Goal: Leave review/rating: Leave review/rating

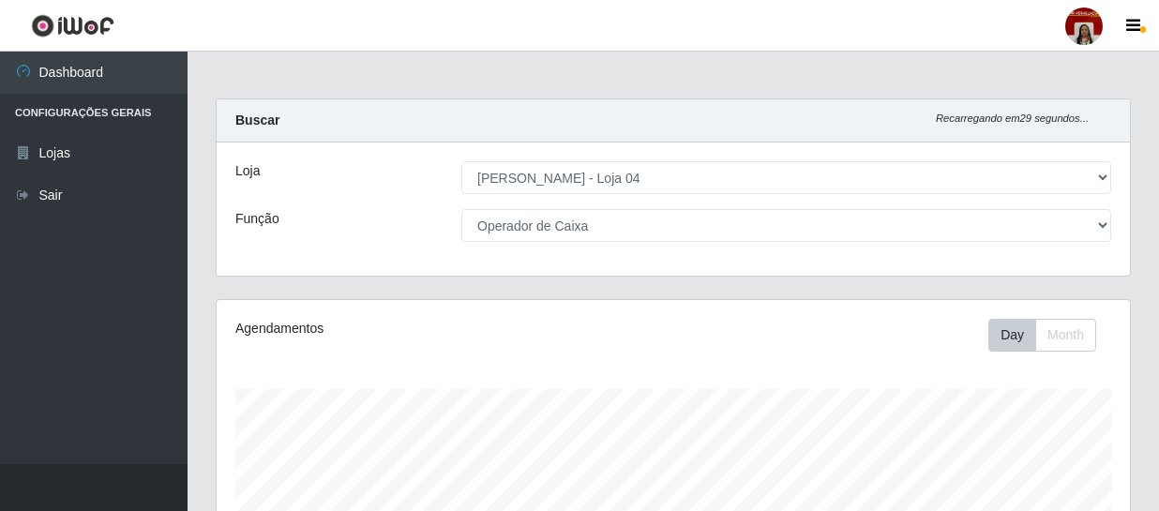
select select "251"
select select "22"
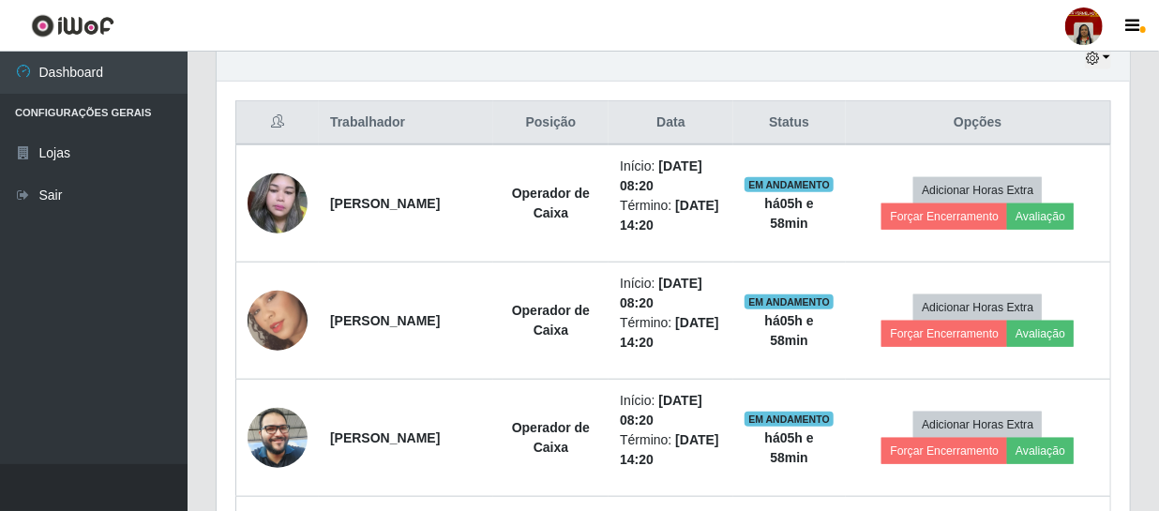
scroll to position [707, 0]
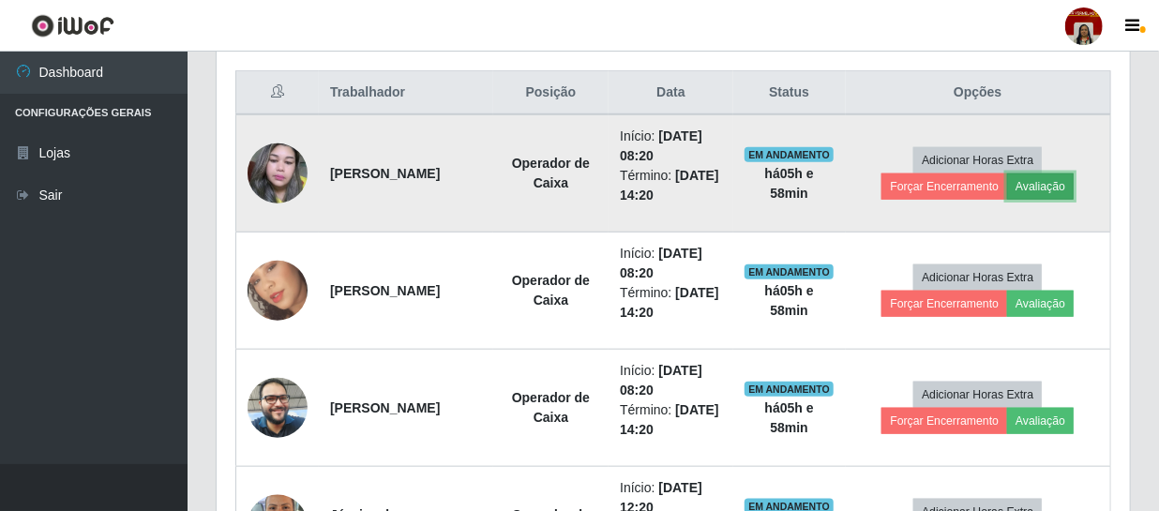
click at [1050, 175] on button "Avaliação" at bounding box center [1040, 186] width 67 height 26
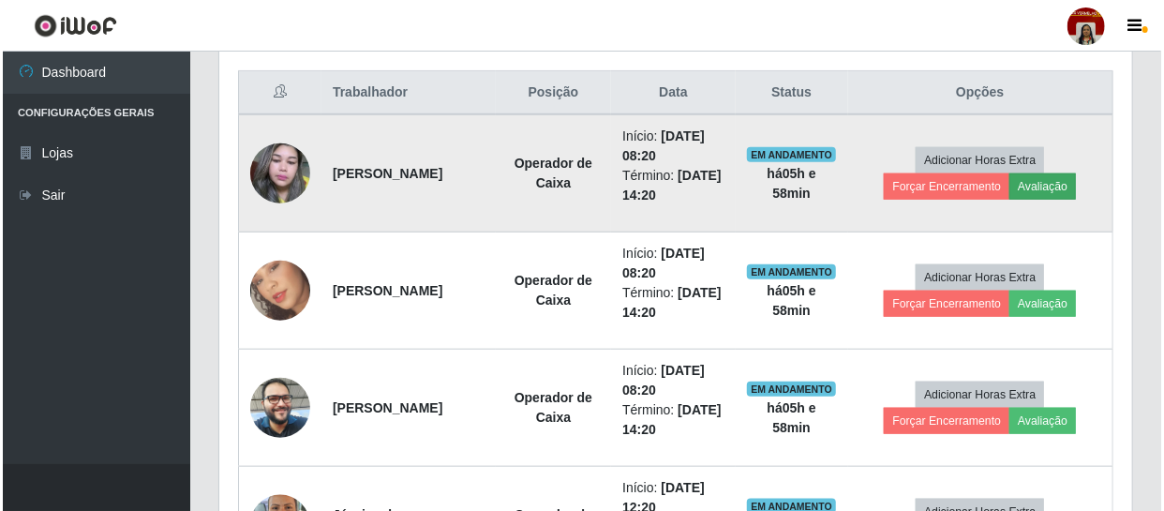
scroll to position [389, 904]
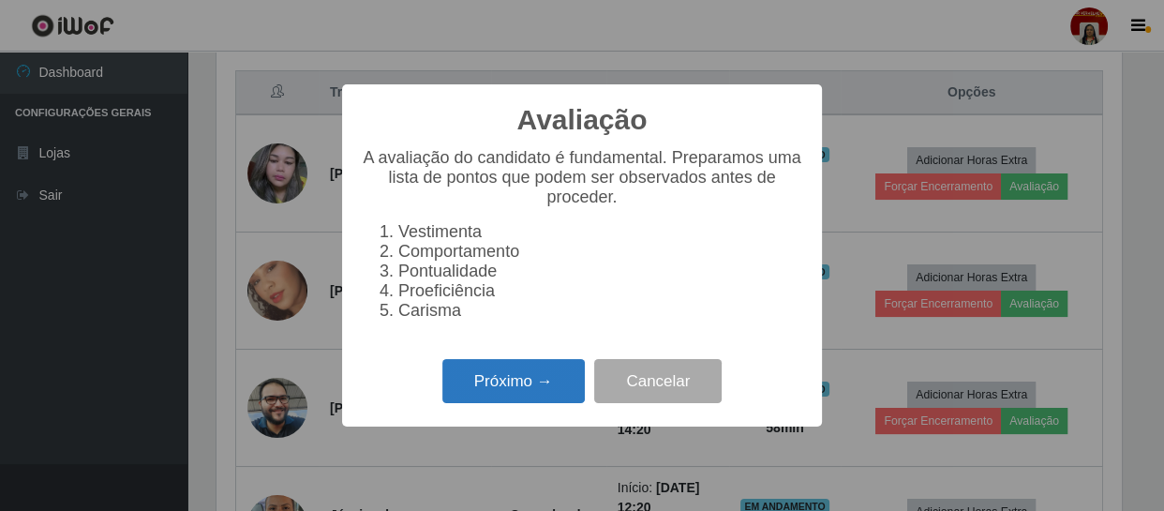
click at [538, 374] on button "Próximo →" at bounding box center [513, 381] width 142 height 44
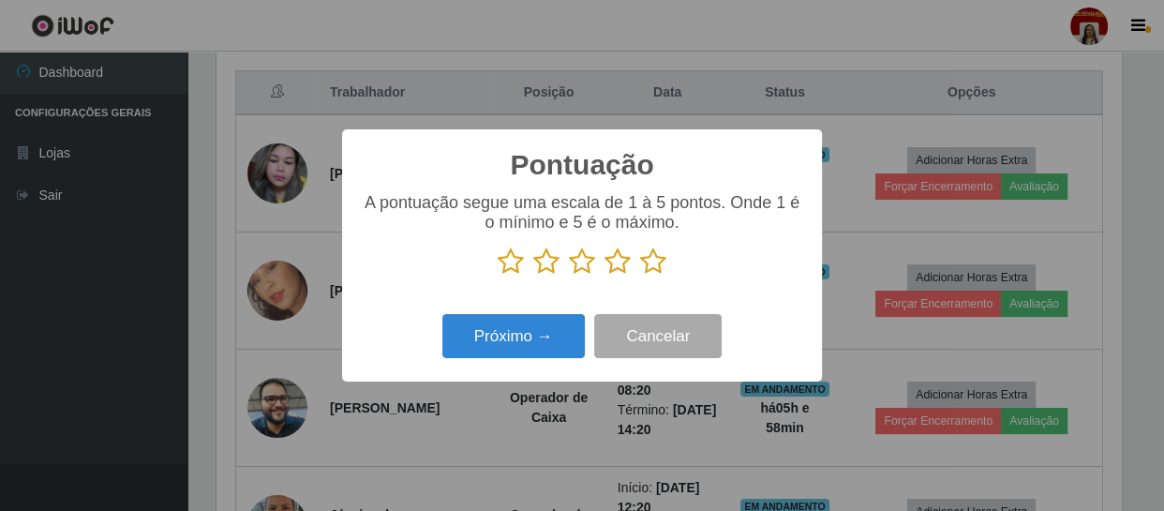
click at [657, 253] on icon at bounding box center [653, 261] width 26 height 28
click at [640, 276] on input "radio" at bounding box center [640, 276] width 0 height 0
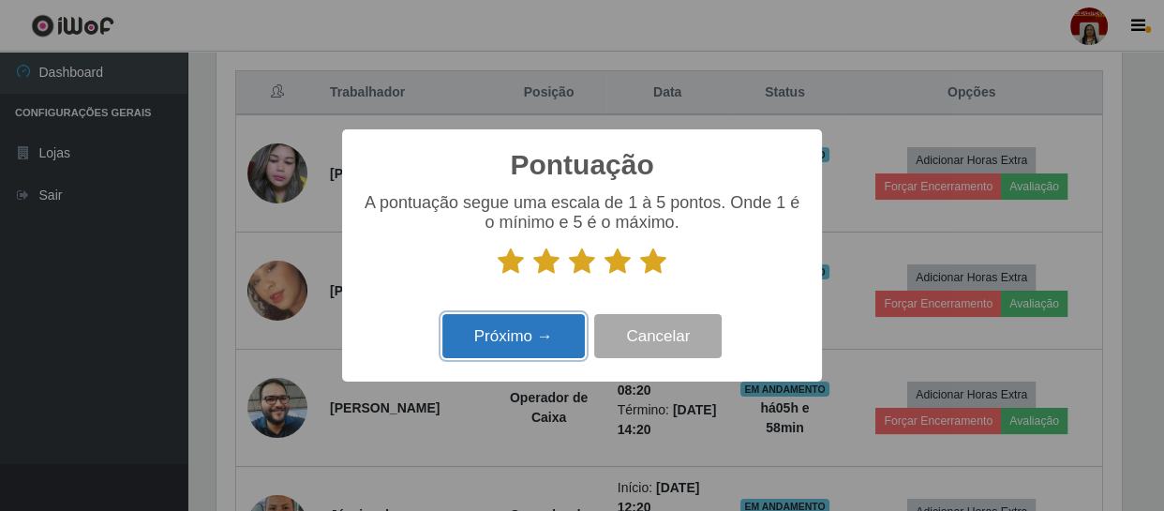
click at [525, 334] on button "Próximo →" at bounding box center [513, 336] width 142 height 44
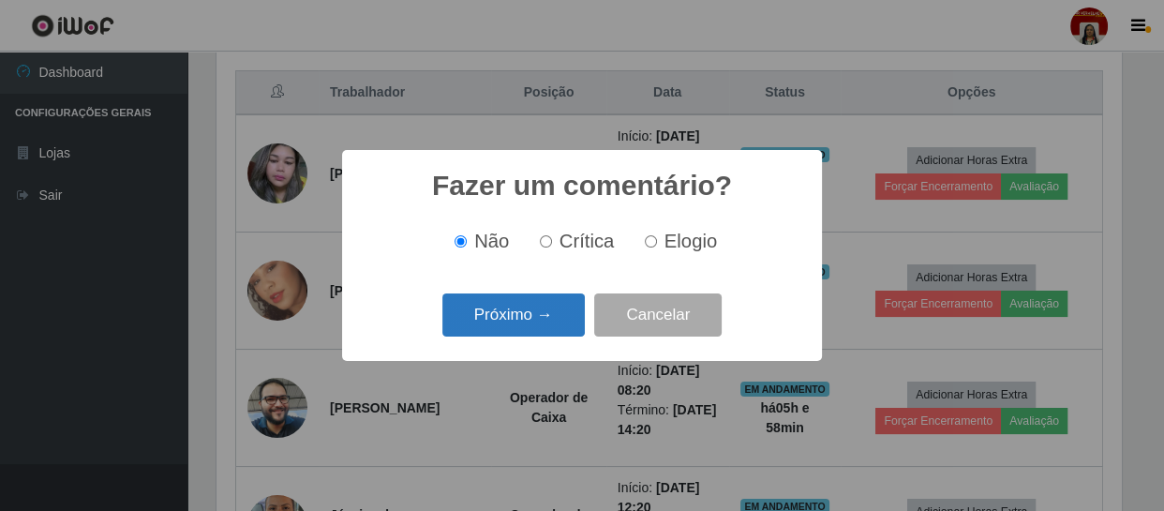
click at [534, 322] on button "Próximo →" at bounding box center [513, 315] width 142 height 44
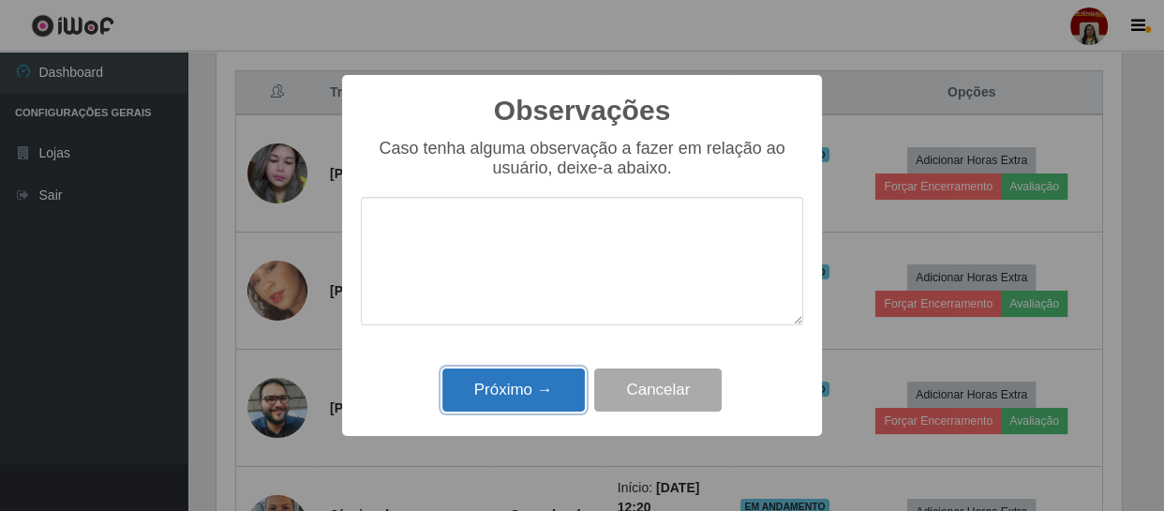
click at [562, 396] on button "Próximo →" at bounding box center [513, 390] width 142 height 44
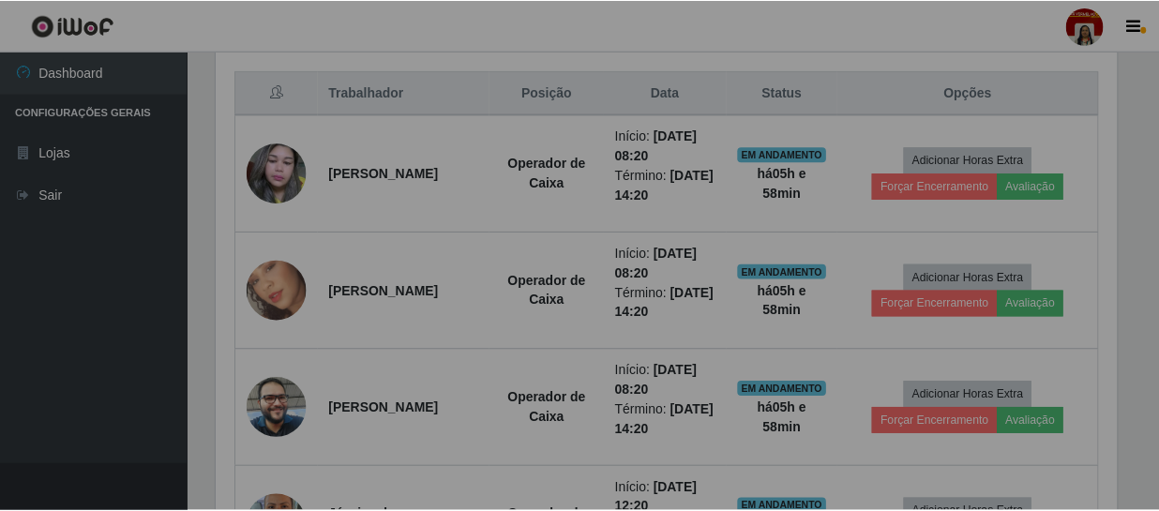
scroll to position [389, 913]
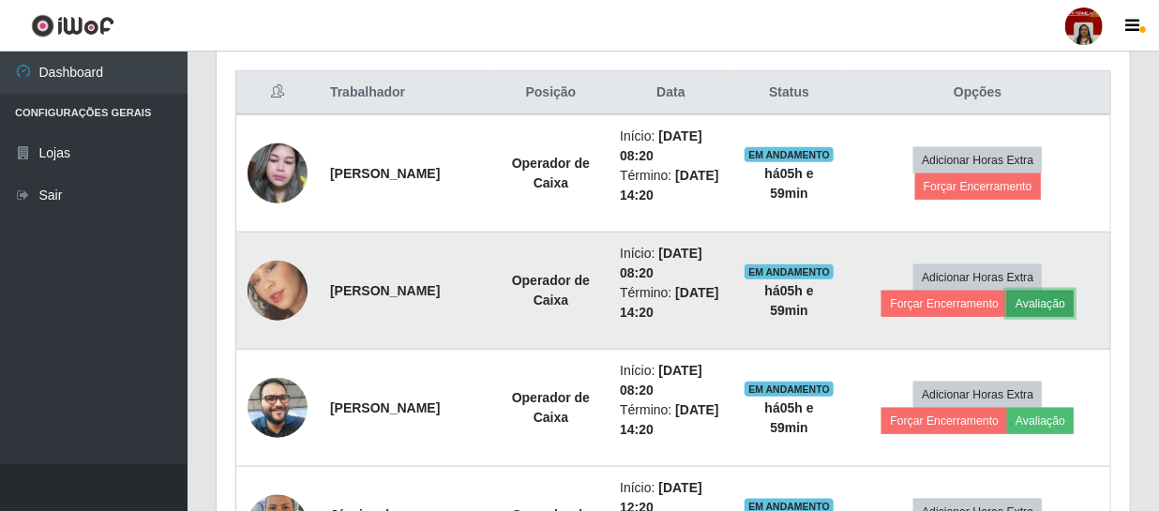
click at [1058, 303] on button "Avaliação" at bounding box center [1040, 304] width 67 height 26
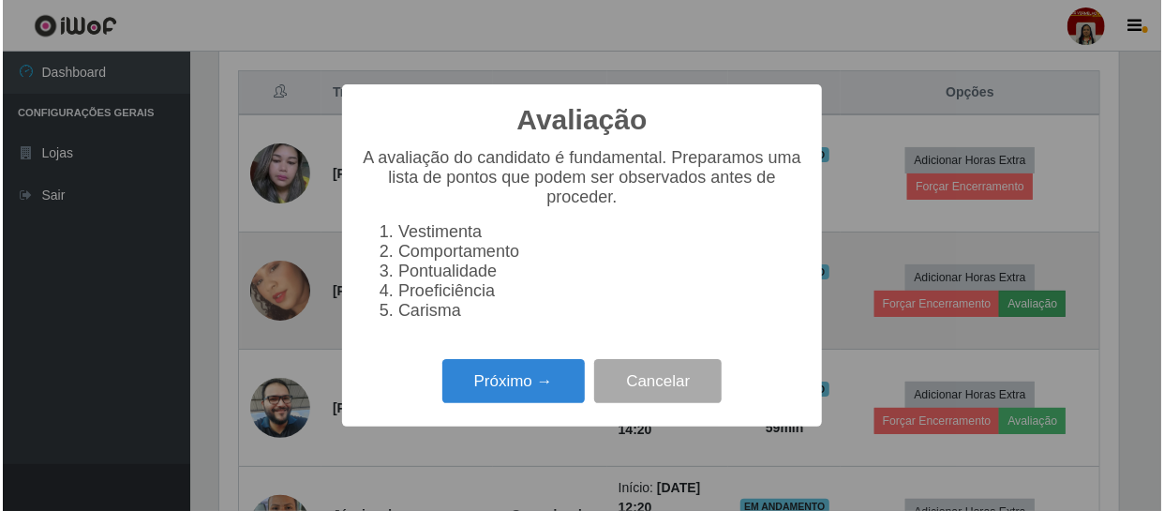
scroll to position [389, 904]
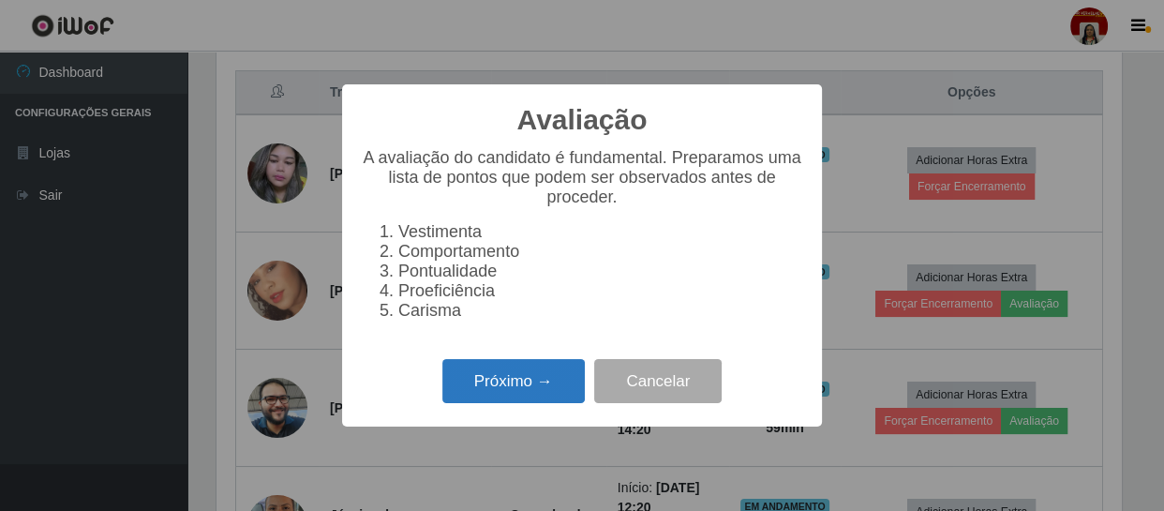
click at [522, 376] on button "Próximo →" at bounding box center [513, 381] width 142 height 44
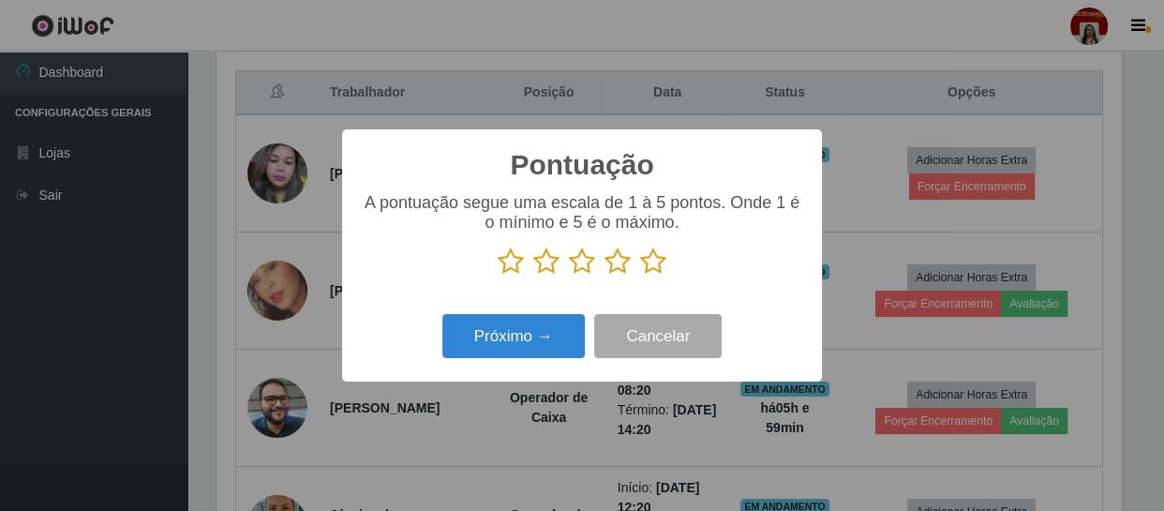
click at [659, 261] on icon at bounding box center [653, 261] width 26 height 28
click at [640, 276] on input "radio" at bounding box center [640, 276] width 0 height 0
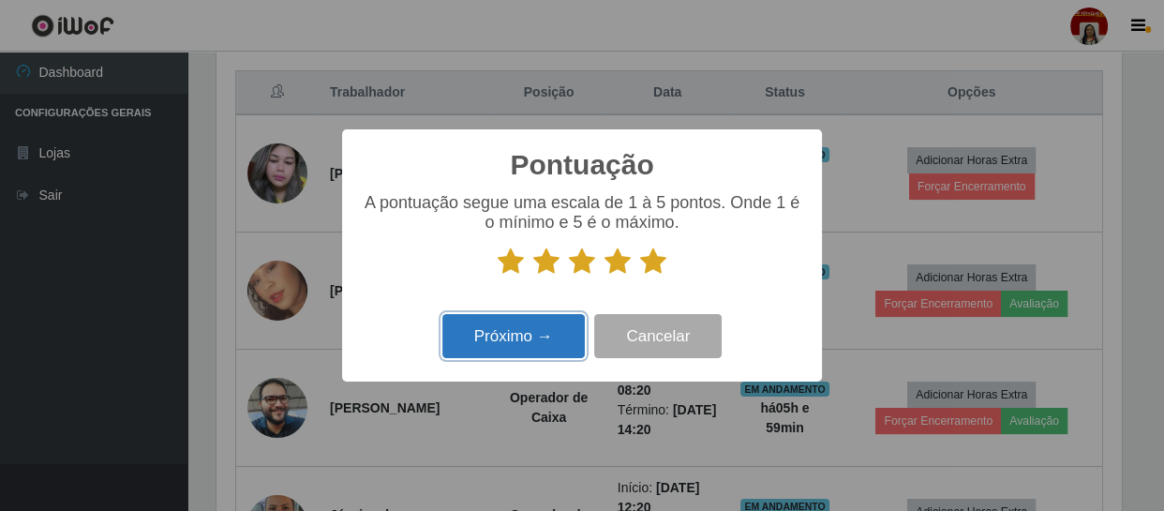
click at [552, 340] on button "Próximo →" at bounding box center [513, 336] width 142 height 44
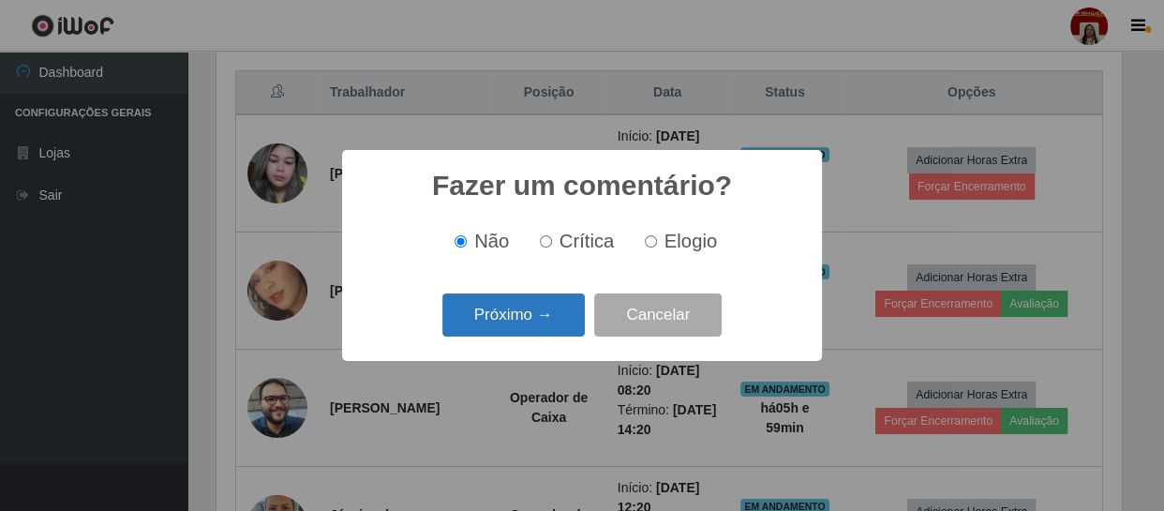
click at [553, 317] on button "Próximo →" at bounding box center [513, 315] width 142 height 44
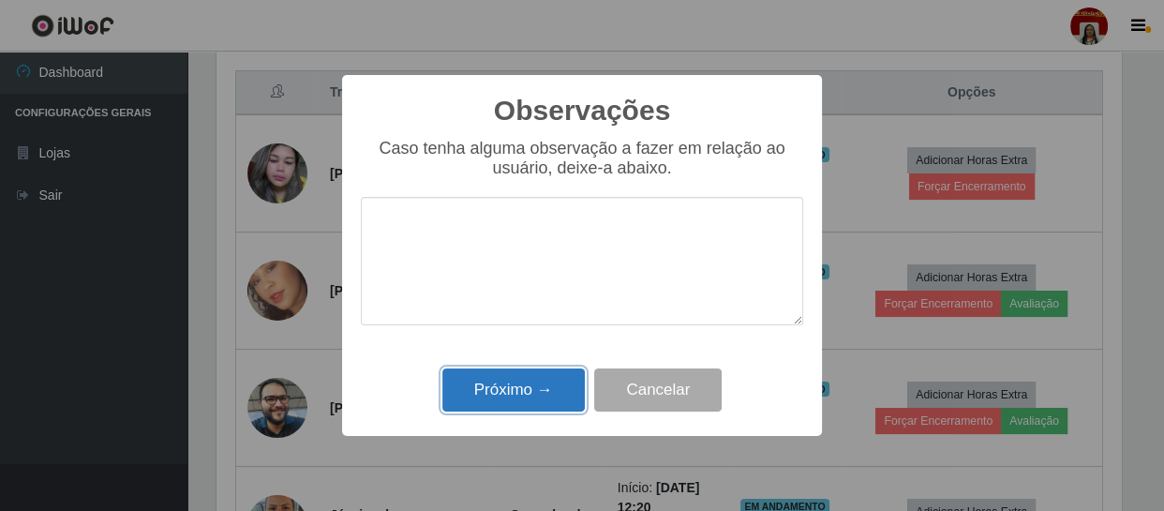
click at [563, 392] on button "Próximo →" at bounding box center [513, 390] width 142 height 44
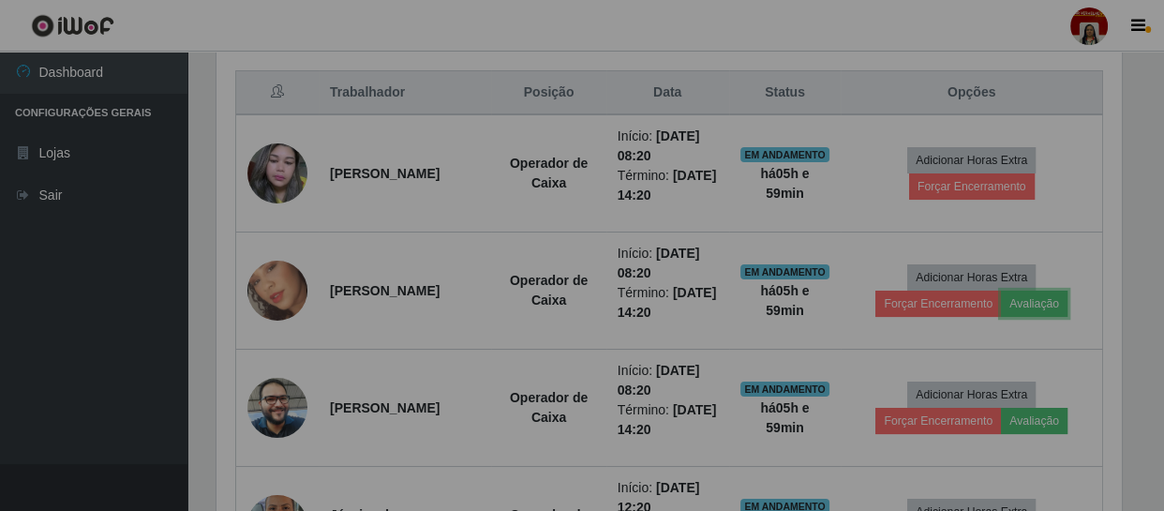
scroll to position [389, 913]
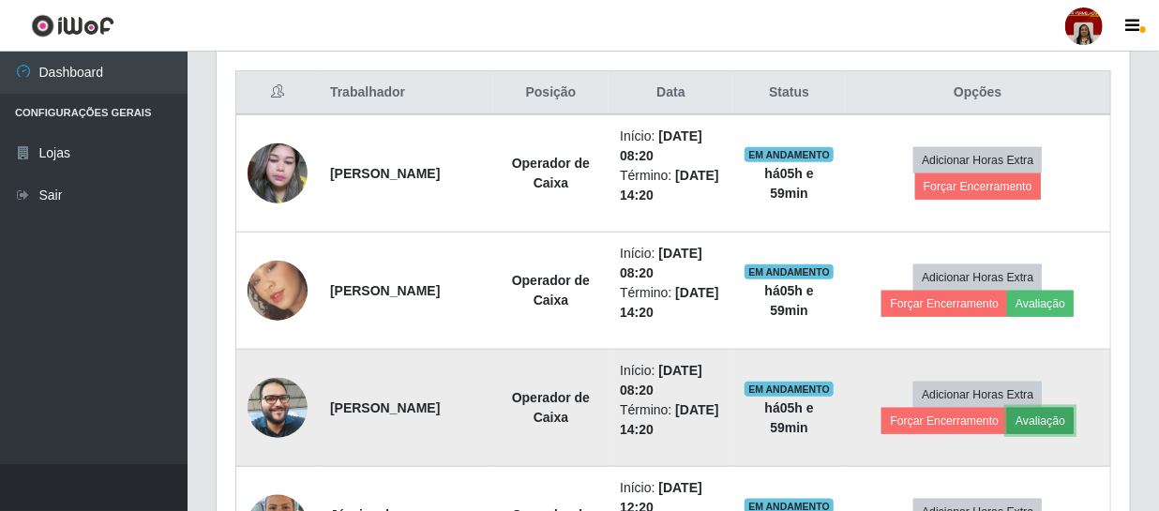
click at [1056, 426] on button "Avaliação" at bounding box center [1040, 421] width 67 height 26
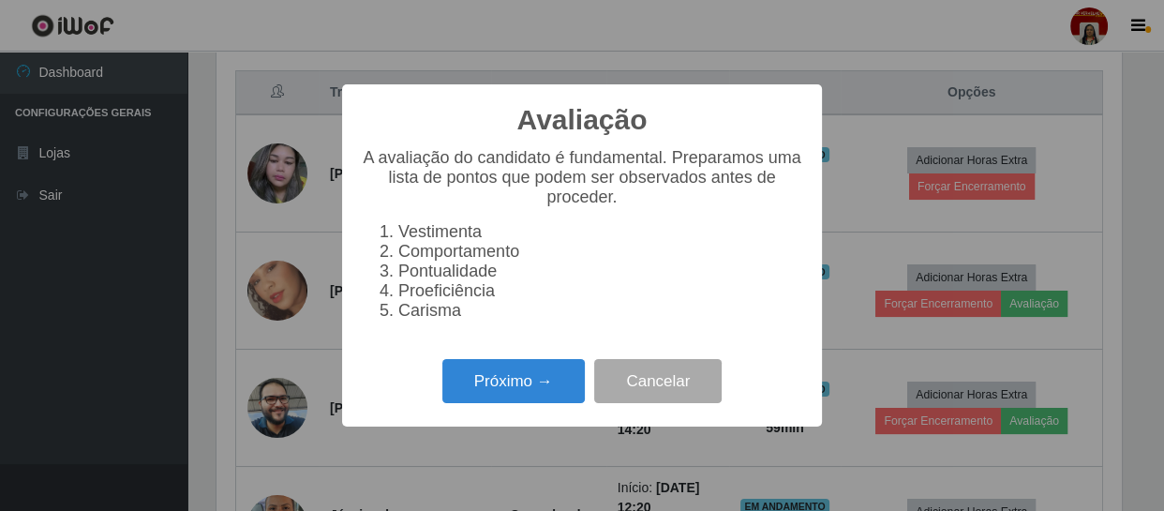
scroll to position [389, 904]
click at [534, 384] on button "Próximo →" at bounding box center [513, 381] width 142 height 44
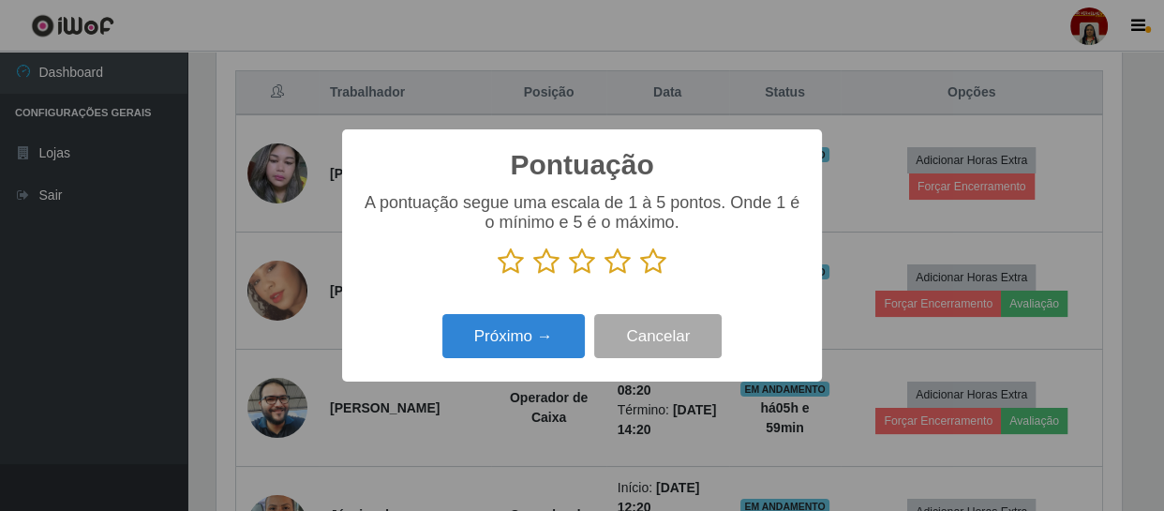
scroll to position [936911, 936394]
click at [650, 263] on icon at bounding box center [653, 261] width 26 height 28
click at [640, 276] on input "radio" at bounding box center [640, 276] width 0 height 0
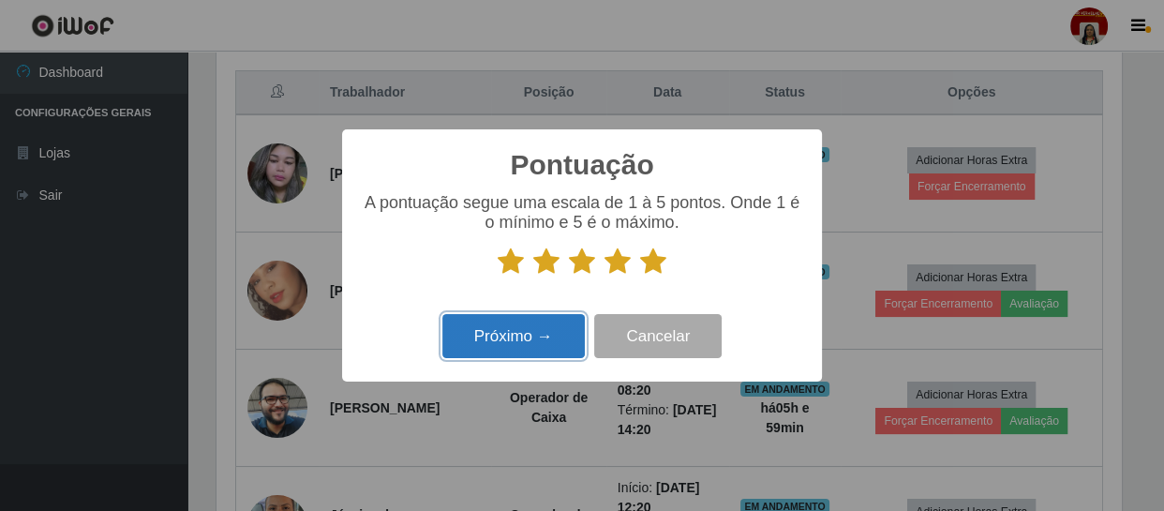
click at [572, 338] on button "Próximo →" at bounding box center [513, 336] width 142 height 44
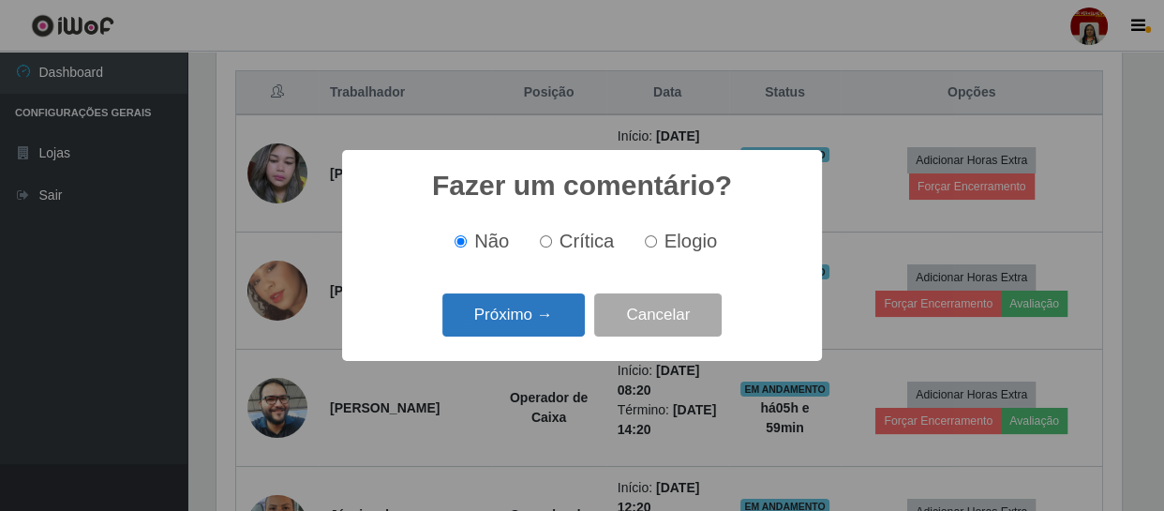
click at [572, 310] on button "Próximo →" at bounding box center [513, 315] width 142 height 44
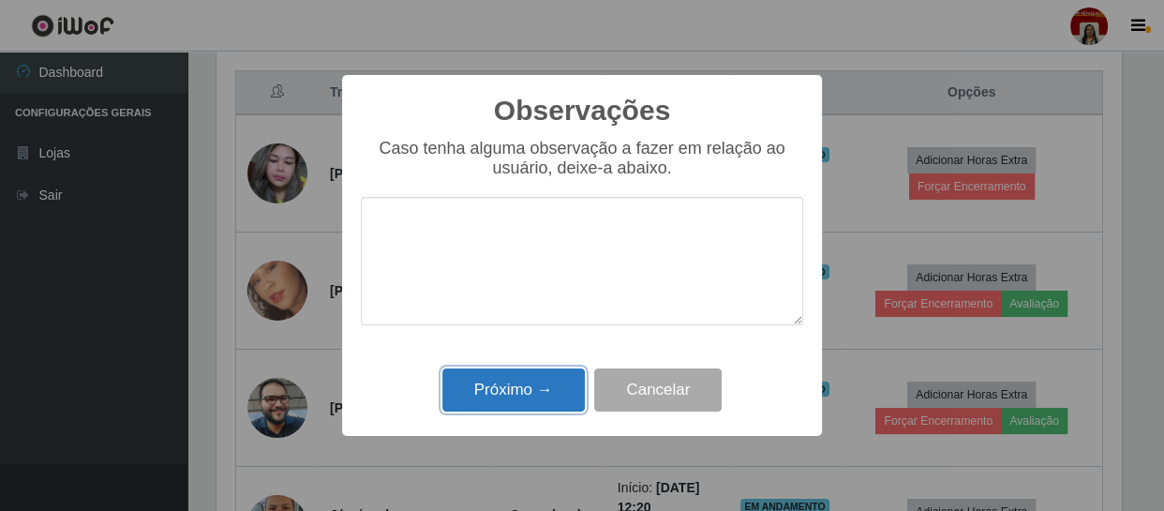
click at [534, 387] on button "Próximo →" at bounding box center [513, 390] width 142 height 44
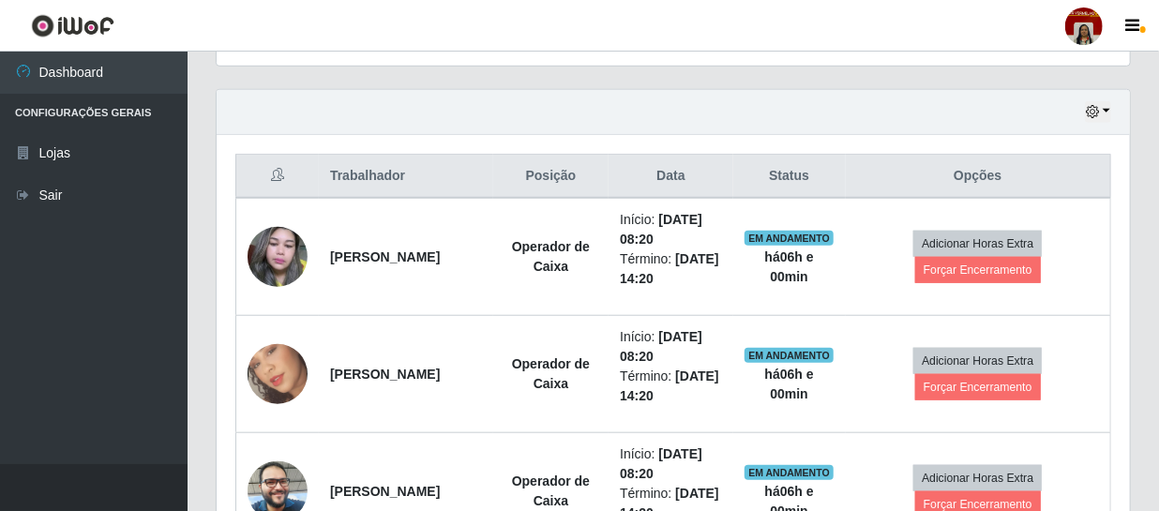
scroll to position [621, 0]
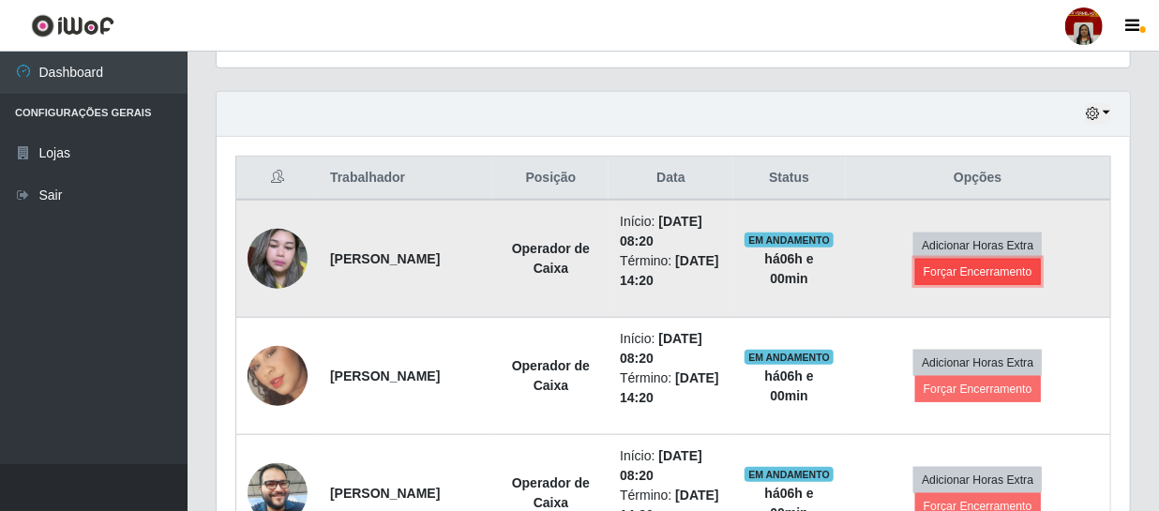
click at [984, 264] on button "Forçar Encerramento" at bounding box center [978, 272] width 126 height 26
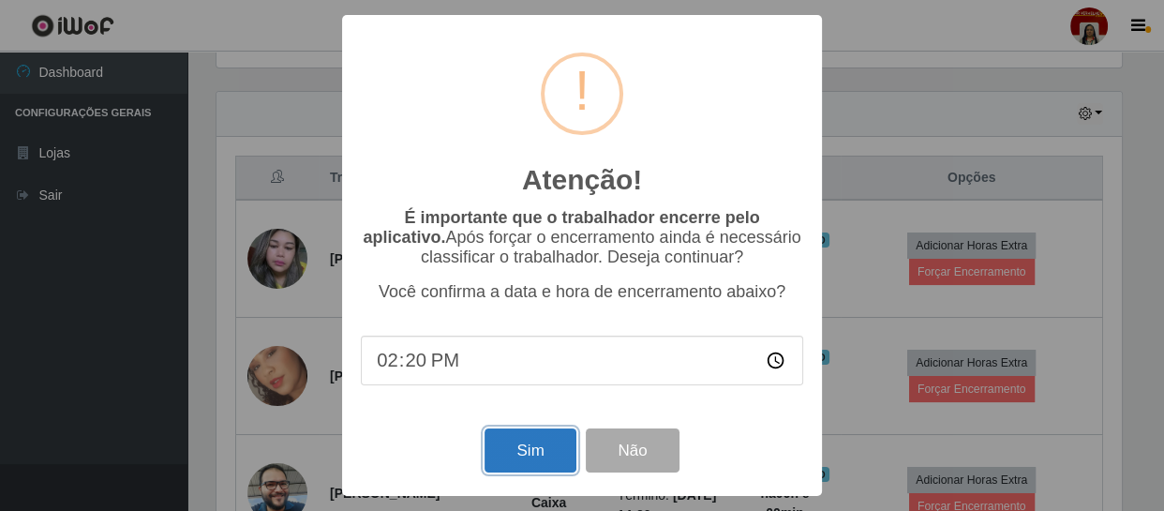
click at [535, 449] on button "Sim" at bounding box center [530, 450] width 91 height 44
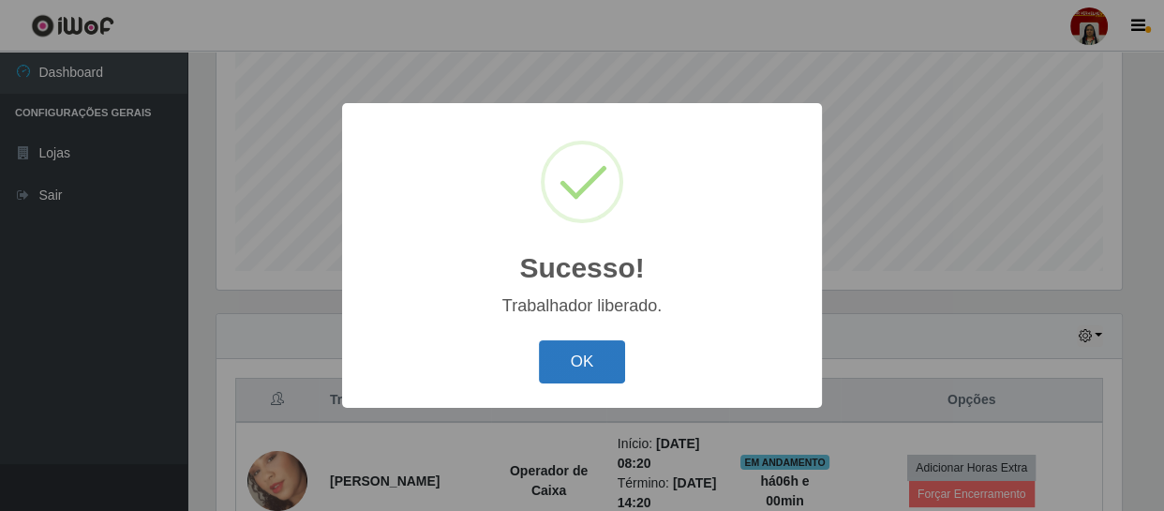
click at [590, 368] on button "OK" at bounding box center [582, 362] width 87 height 44
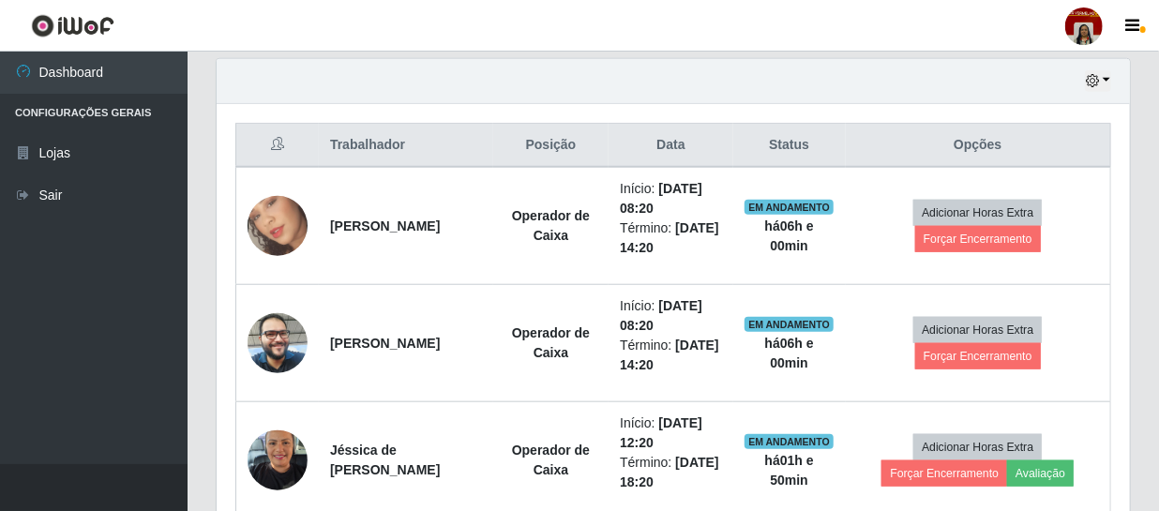
scroll to position [655, 0]
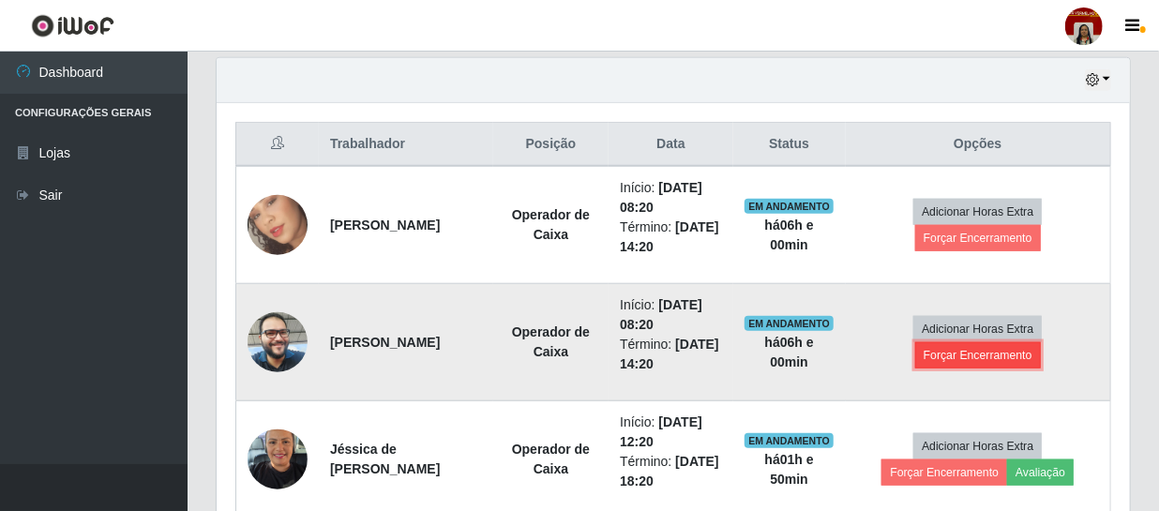
click at [999, 361] on button "Forçar Encerramento" at bounding box center [978, 355] width 126 height 26
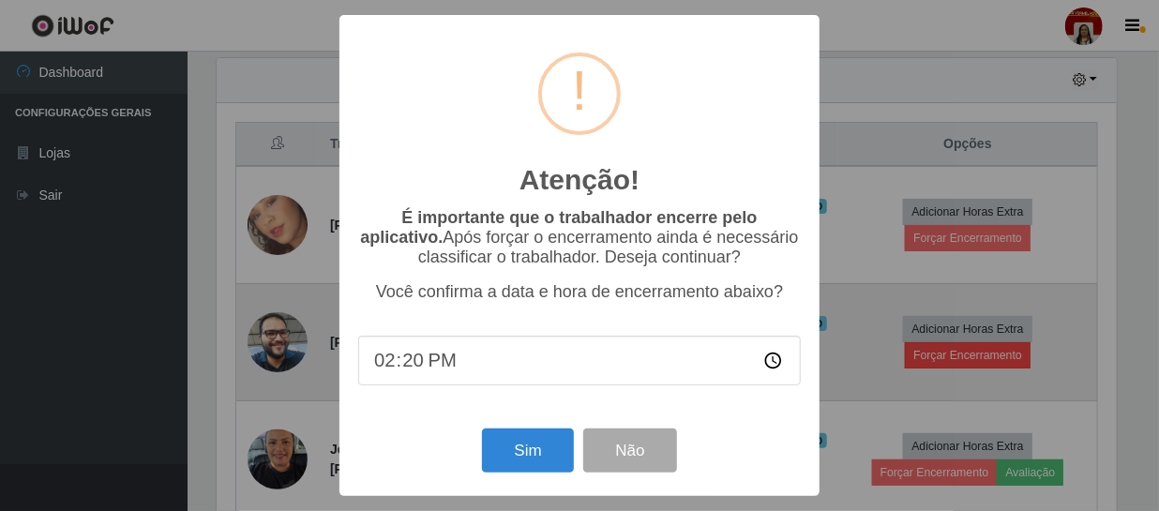
scroll to position [389, 904]
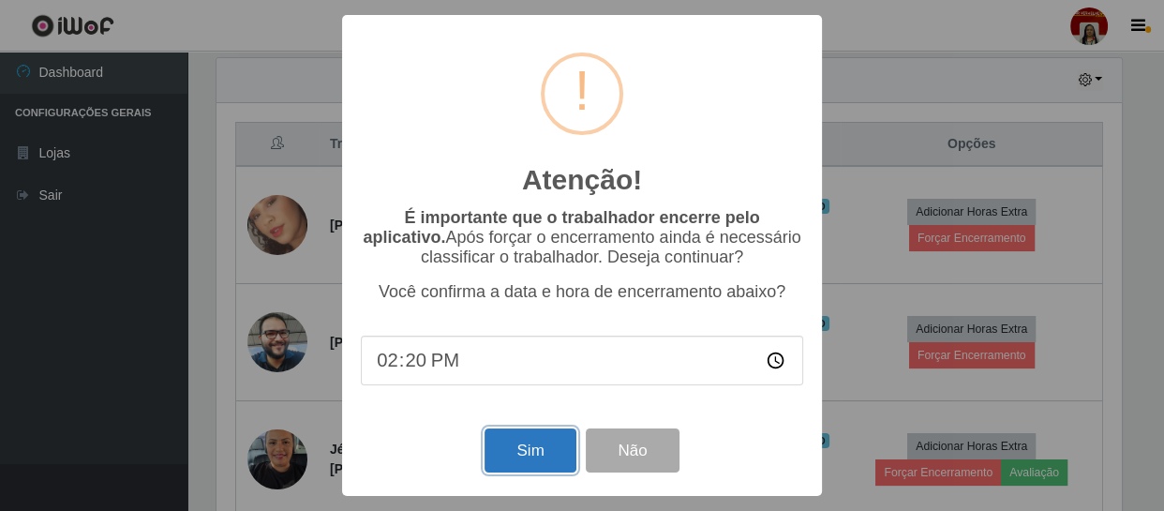
click at [535, 449] on button "Sim" at bounding box center [530, 450] width 91 height 44
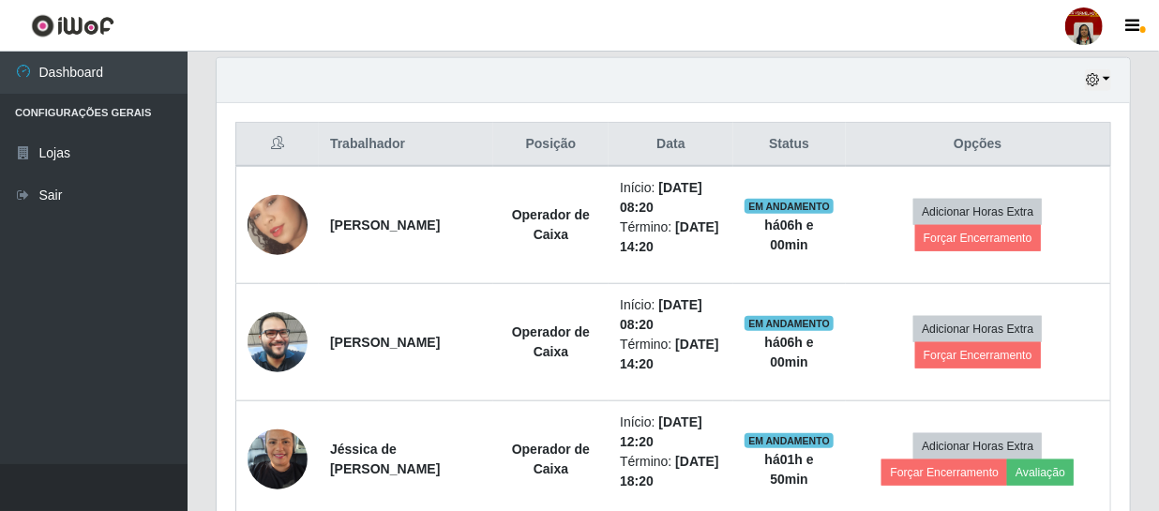
scroll to position [0, 0]
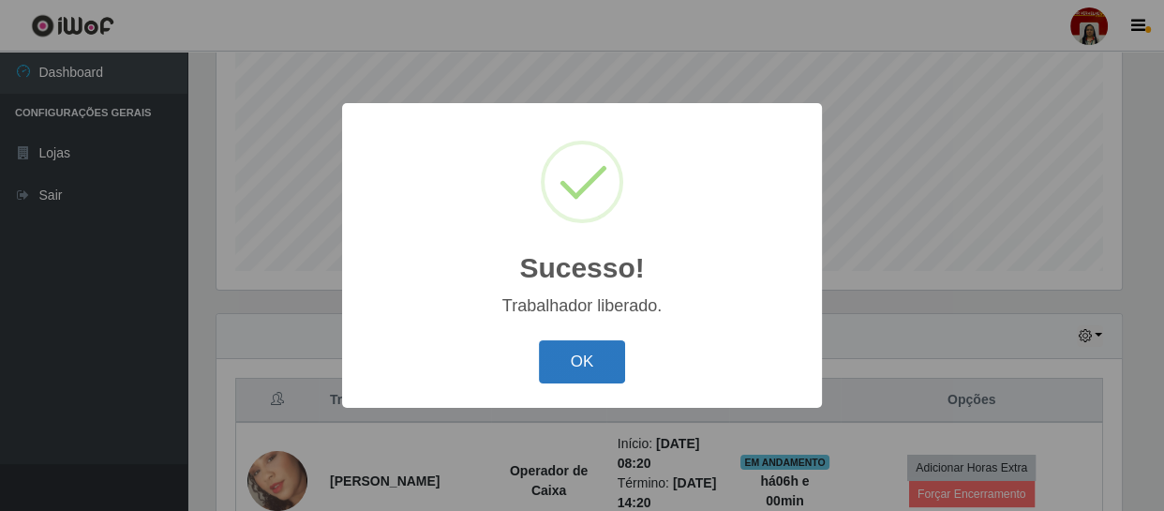
click at [584, 358] on button "OK" at bounding box center [582, 362] width 87 height 44
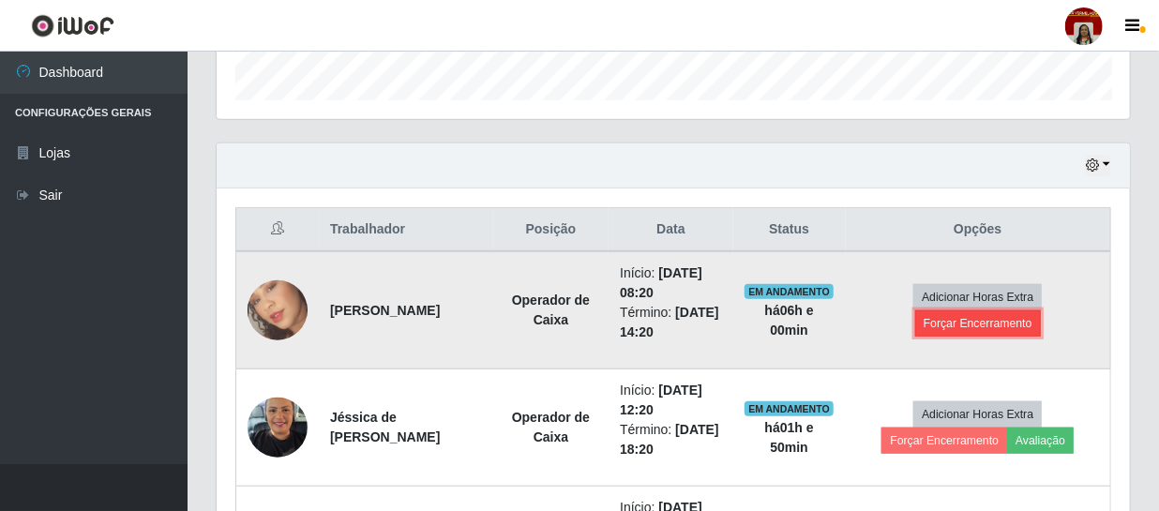
click at [966, 333] on button "Forçar Encerramento" at bounding box center [978, 323] width 126 height 26
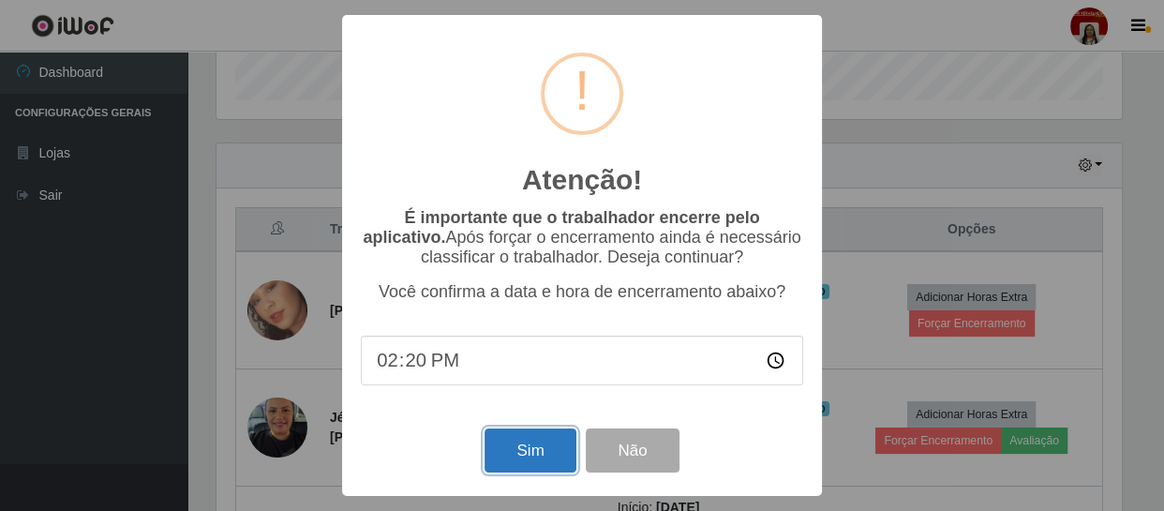
click at [539, 449] on button "Sim" at bounding box center [530, 450] width 91 height 44
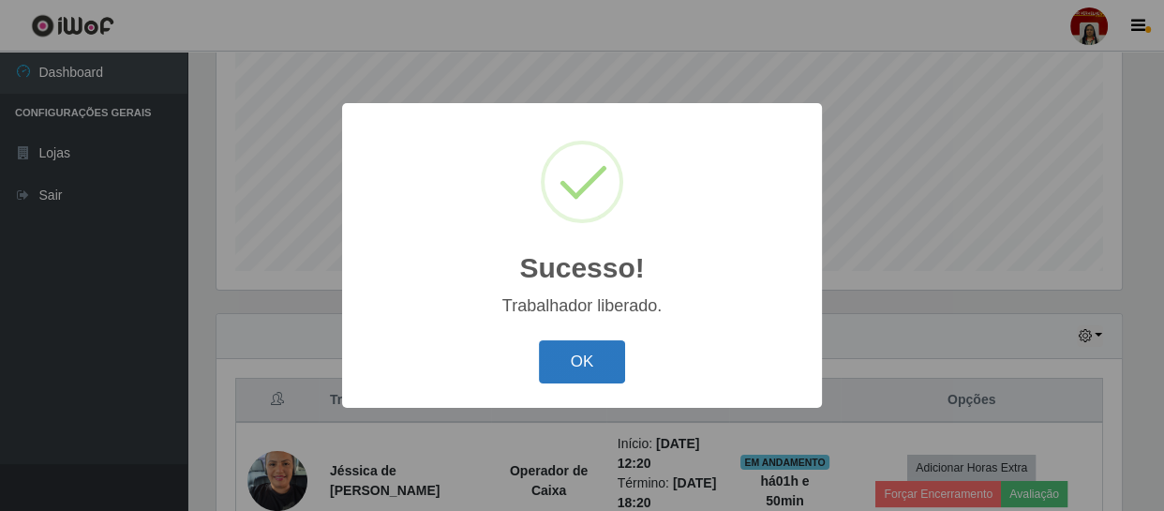
click at [601, 375] on button "OK" at bounding box center [582, 362] width 87 height 44
